Goal: Transaction & Acquisition: Subscribe to service/newsletter

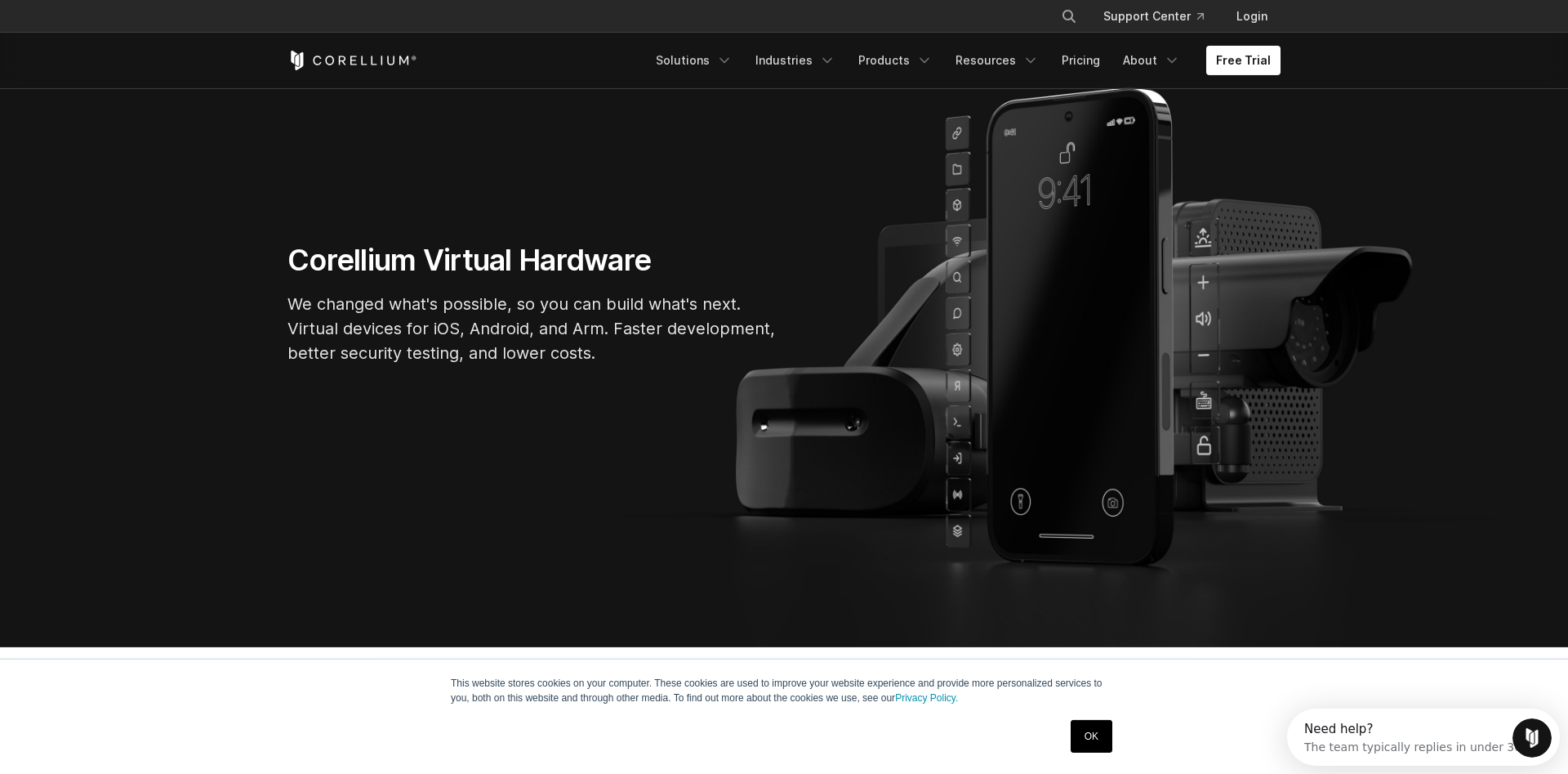
scroll to position [83, 0]
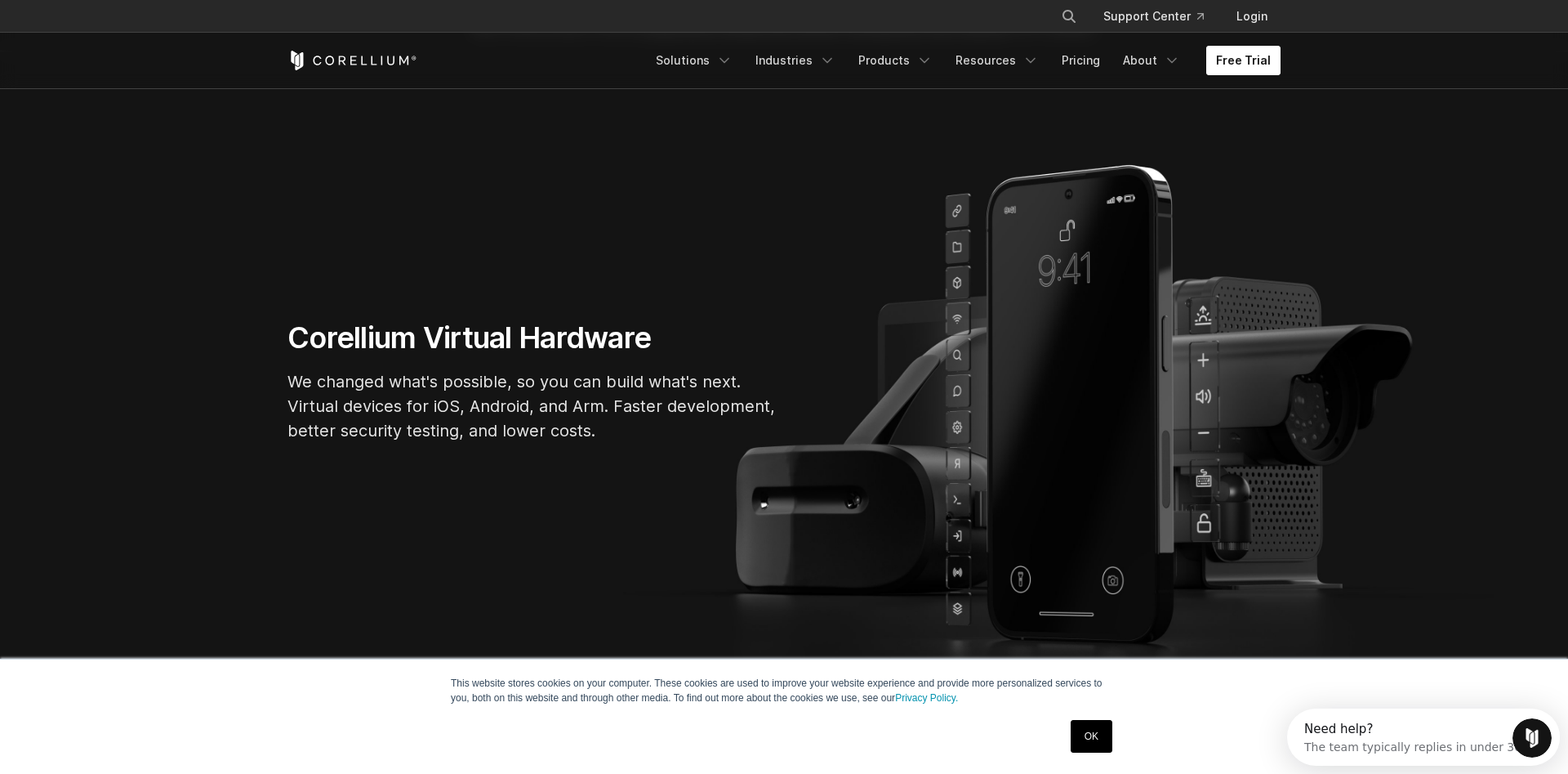
click at [1235, 74] on link "Free Trial" at bounding box center [1243, 60] width 75 height 29
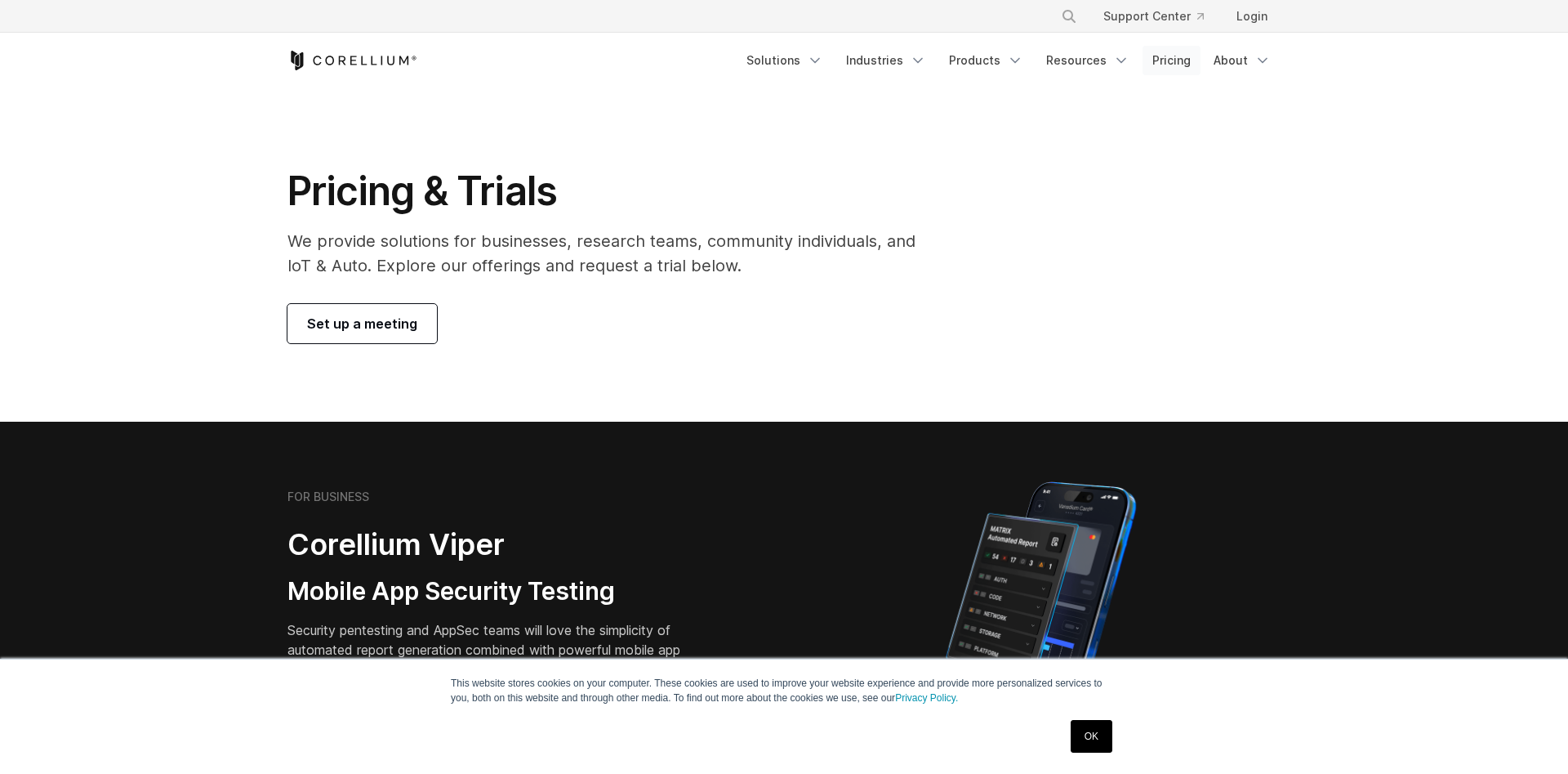
click at [1164, 65] on link "Pricing" at bounding box center [1172, 60] width 58 height 29
click at [1102, 727] on link "OK" at bounding box center [1091, 736] width 42 height 33
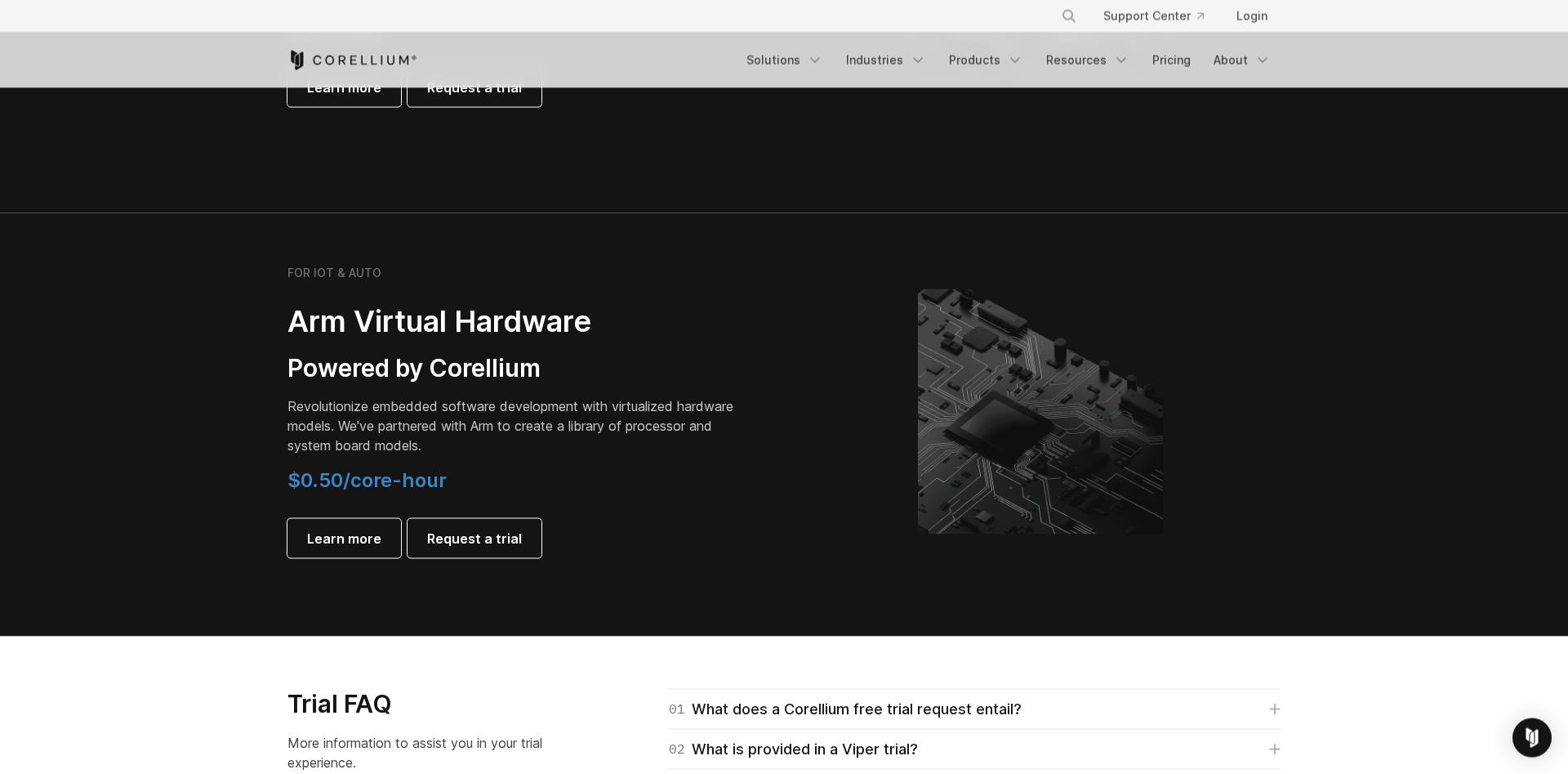
scroll to position [1833, 0]
